Goal: Obtain resource: Obtain resource

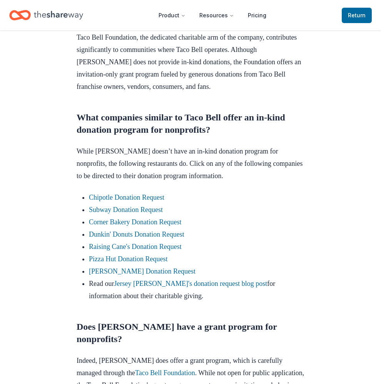
scroll to position [424, 0]
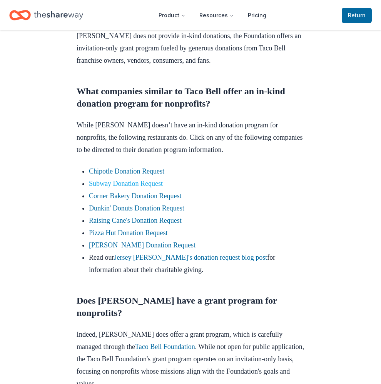
click at [134, 182] on link "Subway Donation Request" at bounding box center [126, 184] width 74 height 8
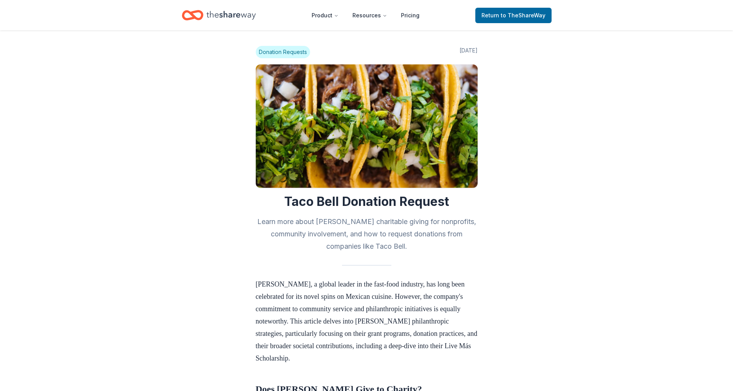
scroll to position [422, 0]
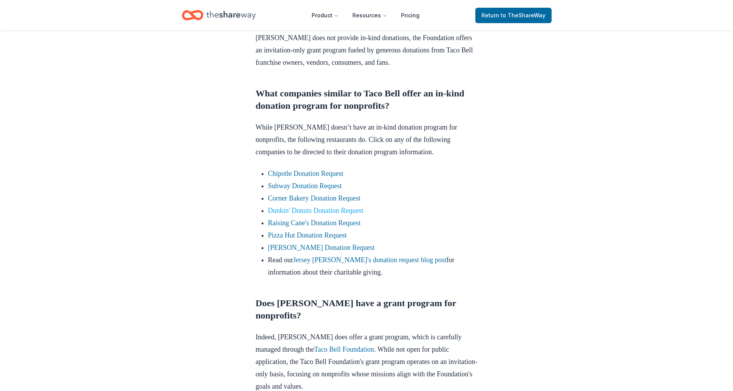
click at [295, 214] on link "Dunkin' Donuts Donation Request" at bounding box center [316, 210] width 96 height 8
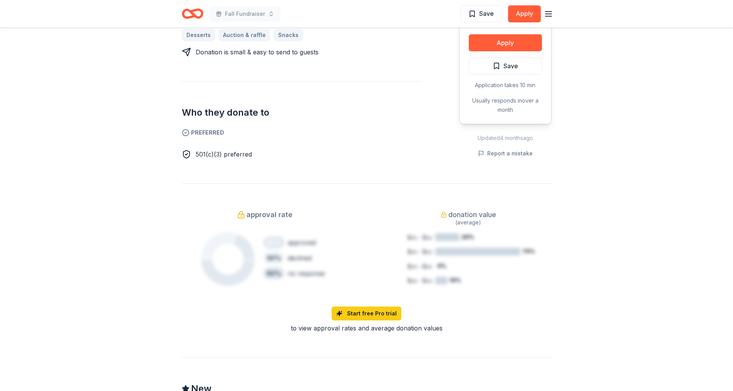
scroll to position [424, 0]
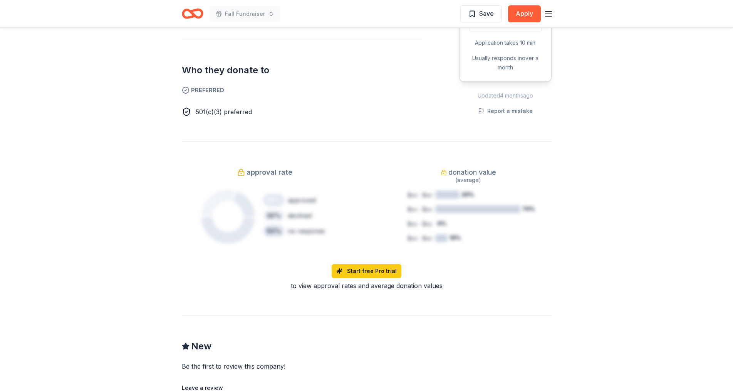
click at [565, 196] on div "Due [DATE] Share Dunkin' Donuts New approval rate donation value Share Donating…" at bounding box center [366, 132] width 733 height 1057
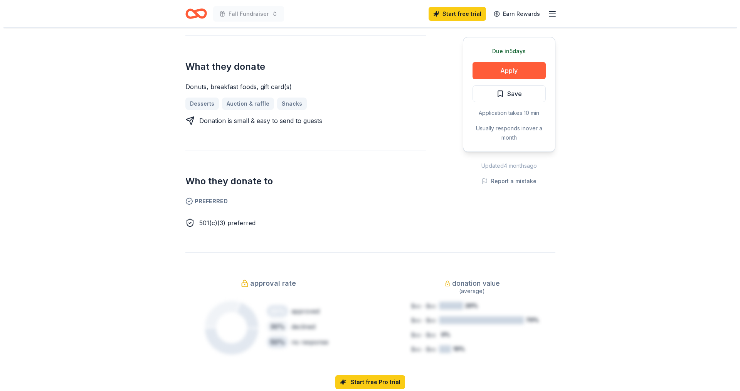
scroll to position [193, 0]
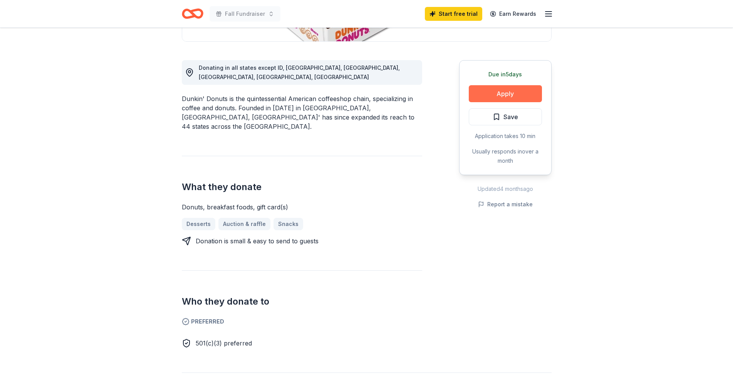
click at [514, 90] on button "Apply" at bounding box center [505, 93] width 73 height 17
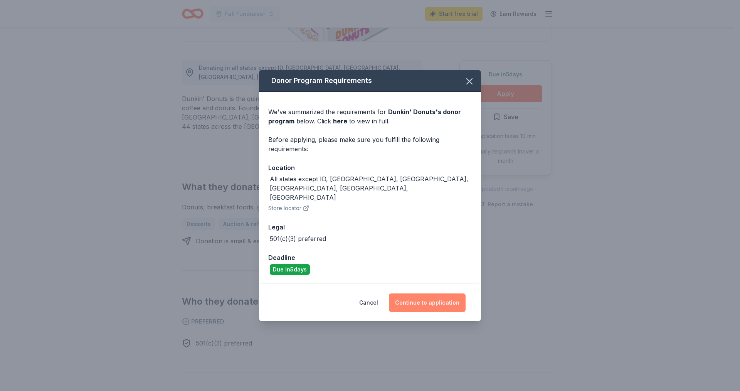
click at [436, 293] on button "Continue to application" at bounding box center [427, 302] width 77 height 18
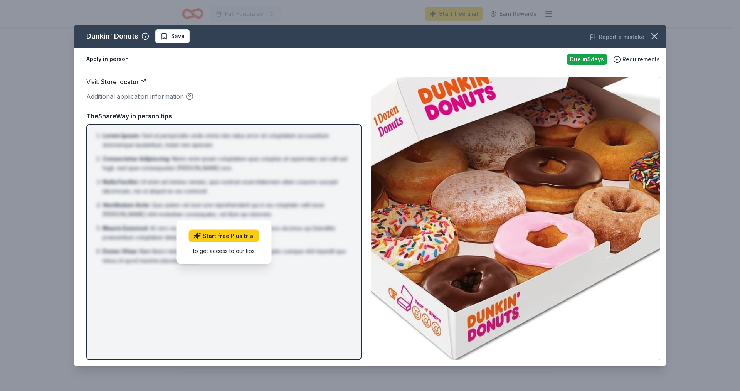
click at [344, 220] on ol "Lorem Ipsum : Sed ut perspiciatis unde omnis iste natus error sit voluptatem ac…" at bounding box center [223, 198] width 261 height 134
click at [245, 91] on div "Visit : Store locator Additional application information" at bounding box center [223, 89] width 275 height 25
click at [278, 67] on div "Apply in person" at bounding box center [323, 59] width 474 height 16
click at [239, 233] on link "Start free Plus trial" at bounding box center [224, 236] width 70 height 12
